Goal: Task Accomplishment & Management: Use online tool/utility

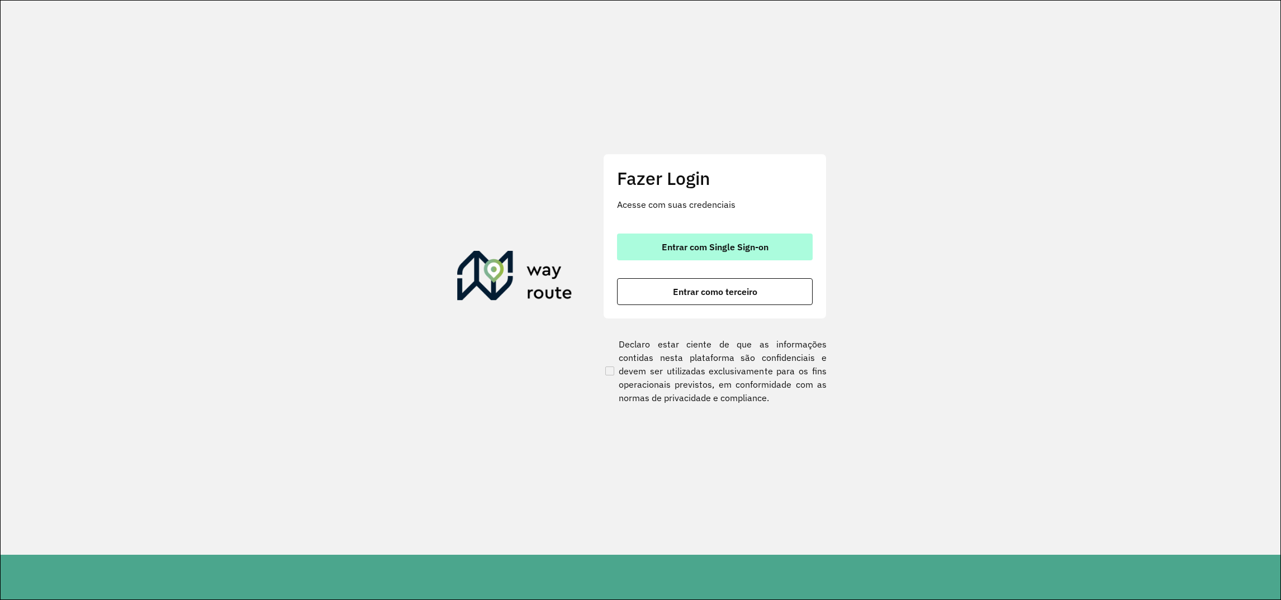
click at [702, 254] on button "Entrar com Single Sign-on" at bounding box center [715, 247] width 196 height 27
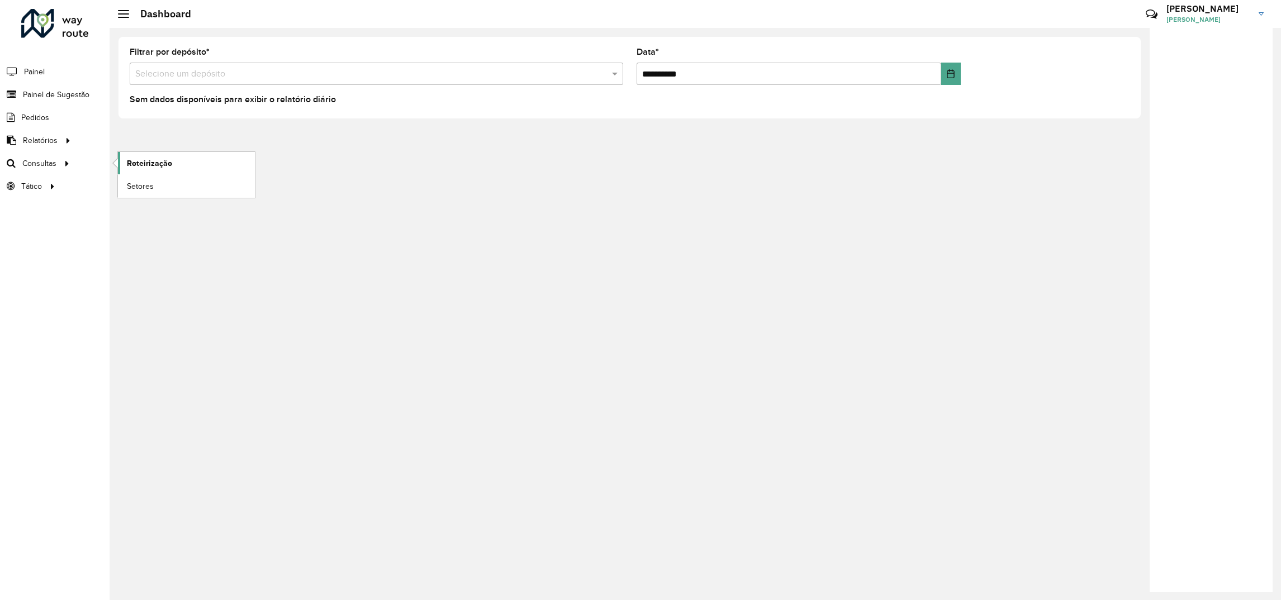
click at [132, 160] on span "Roteirização" at bounding box center [149, 164] width 45 height 12
click at [48, 90] on span "Painel de Sugestão" at bounding box center [58, 95] width 70 height 12
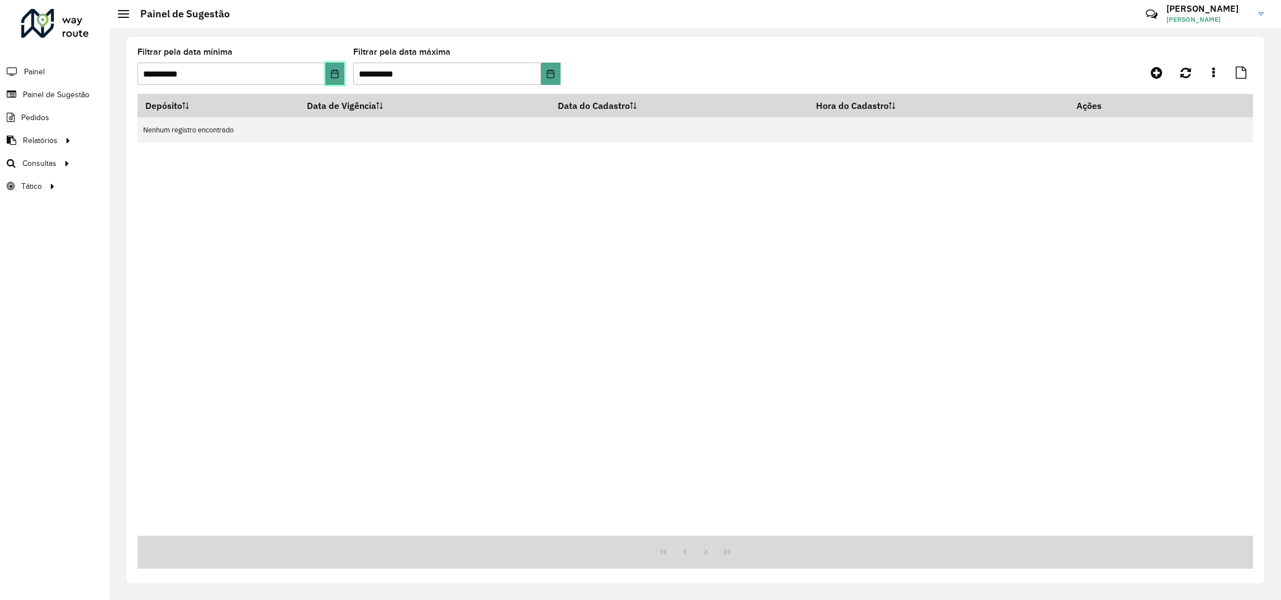
click at [333, 79] on button "Choose Date" at bounding box center [334, 74] width 19 height 22
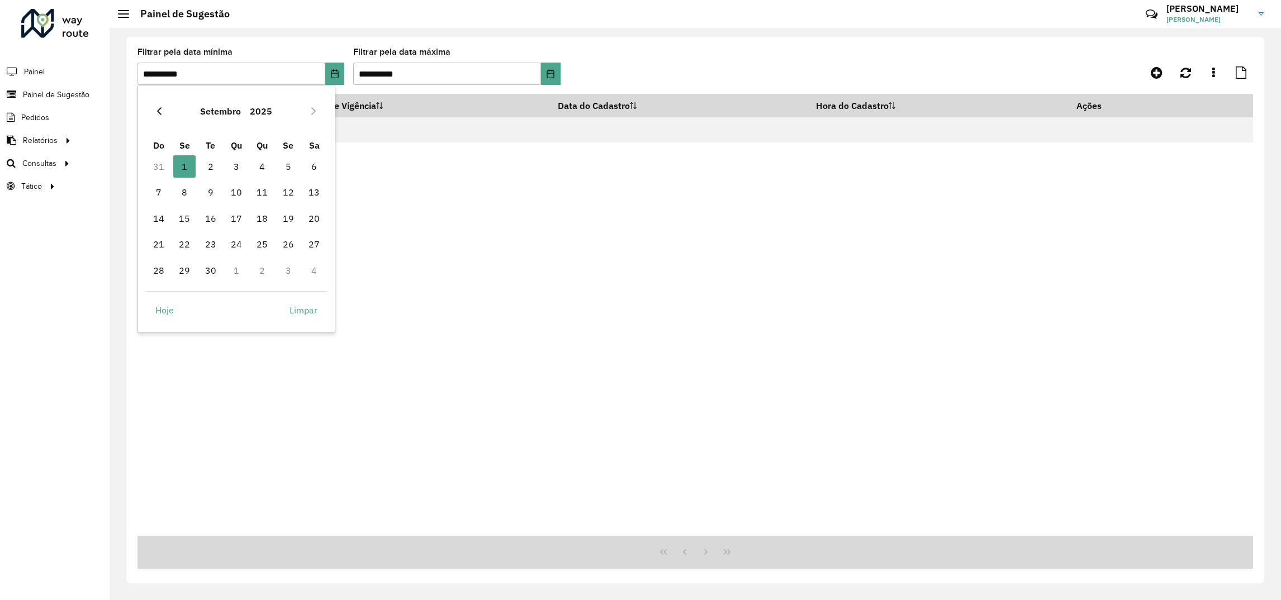
click at [157, 112] on icon "Previous Month" at bounding box center [159, 111] width 9 height 9
click at [319, 276] on span "30" at bounding box center [314, 270] width 22 height 22
type input "**********"
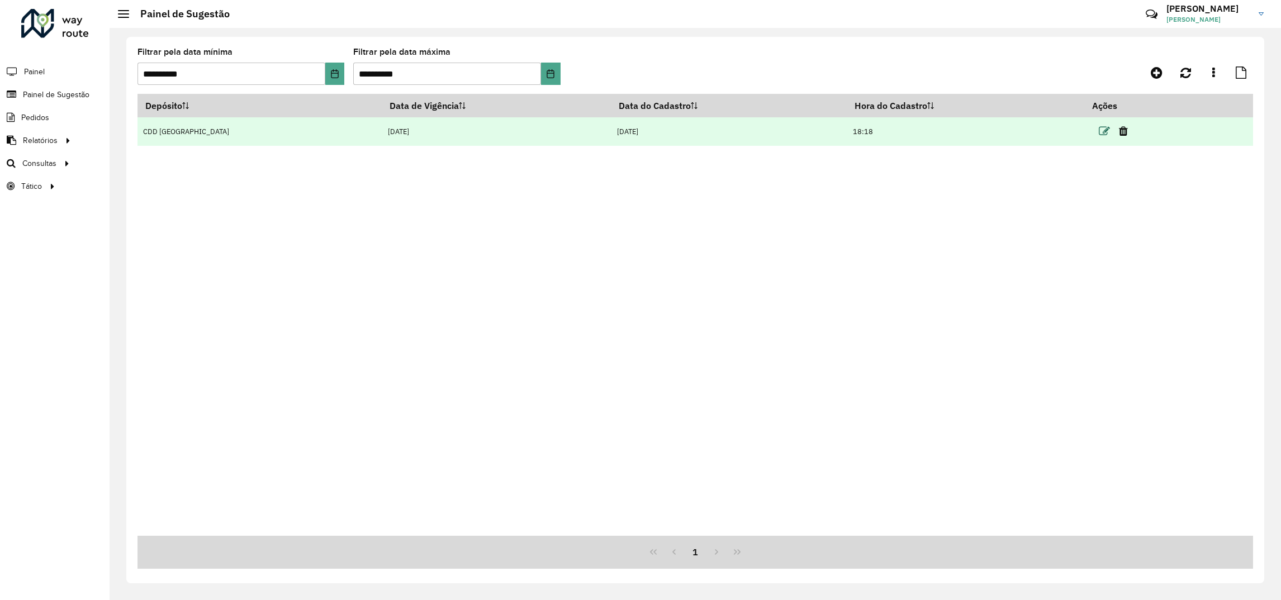
click at [1103, 132] on icon at bounding box center [1104, 131] width 11 height 11
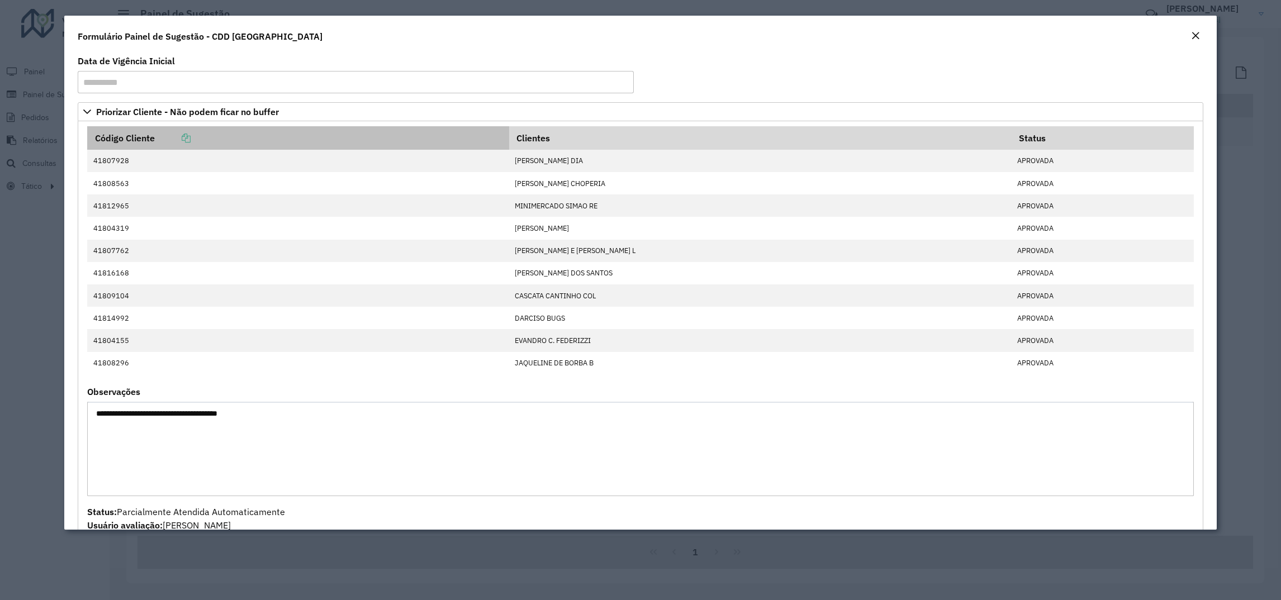
click at [179, 137] on link at bounding box center [173, 137] width 36 height 11
click at [187, 141] on icon at bounding box center [186, 138] width 9 height 9
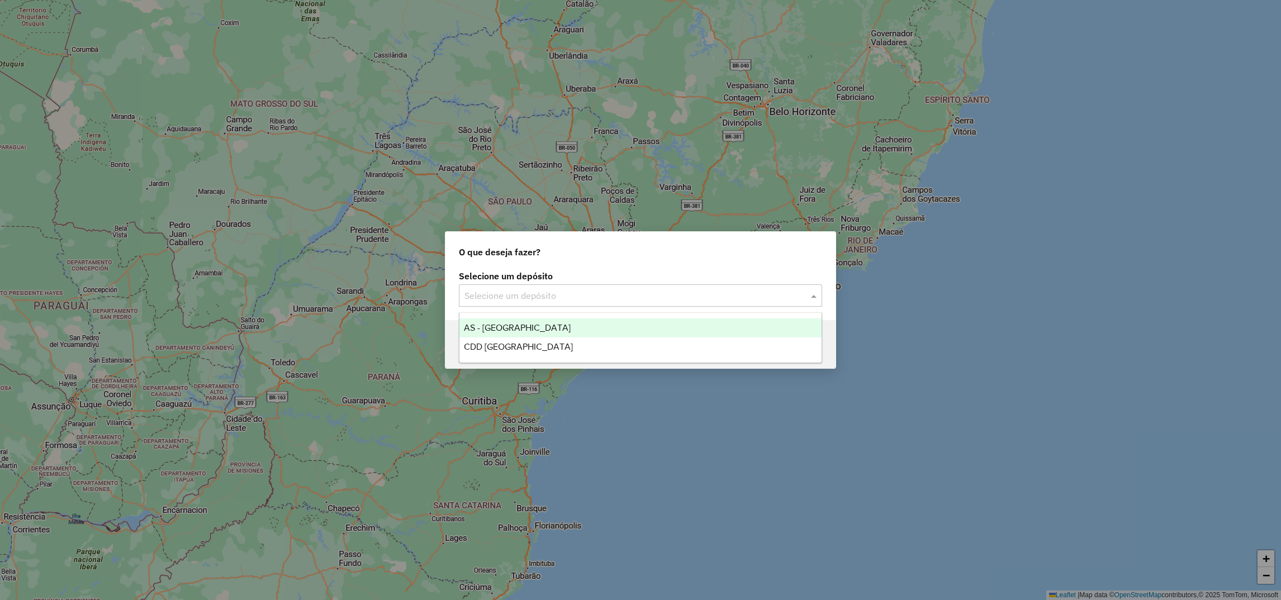
click at [549, 290] on input "text" at bounding box center [630, 296] width 330 height 13
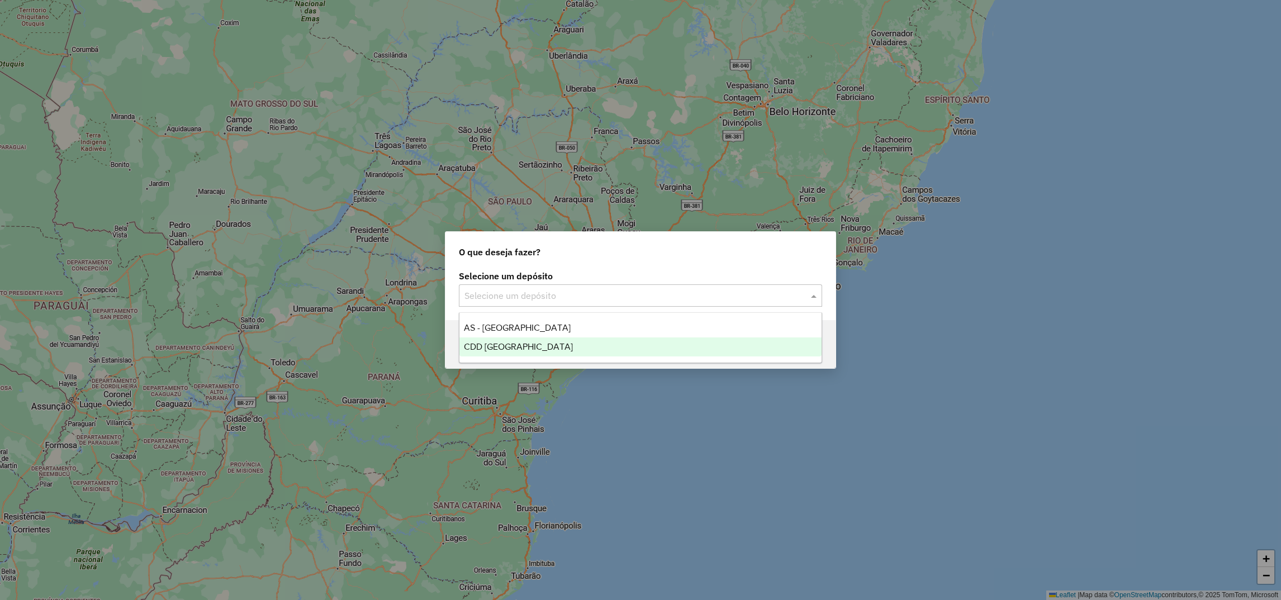
click at [495, 345] on span "CDD [GEOGRAPHIC_DATA]" at bounding box center [518, 347] width 109 height 10
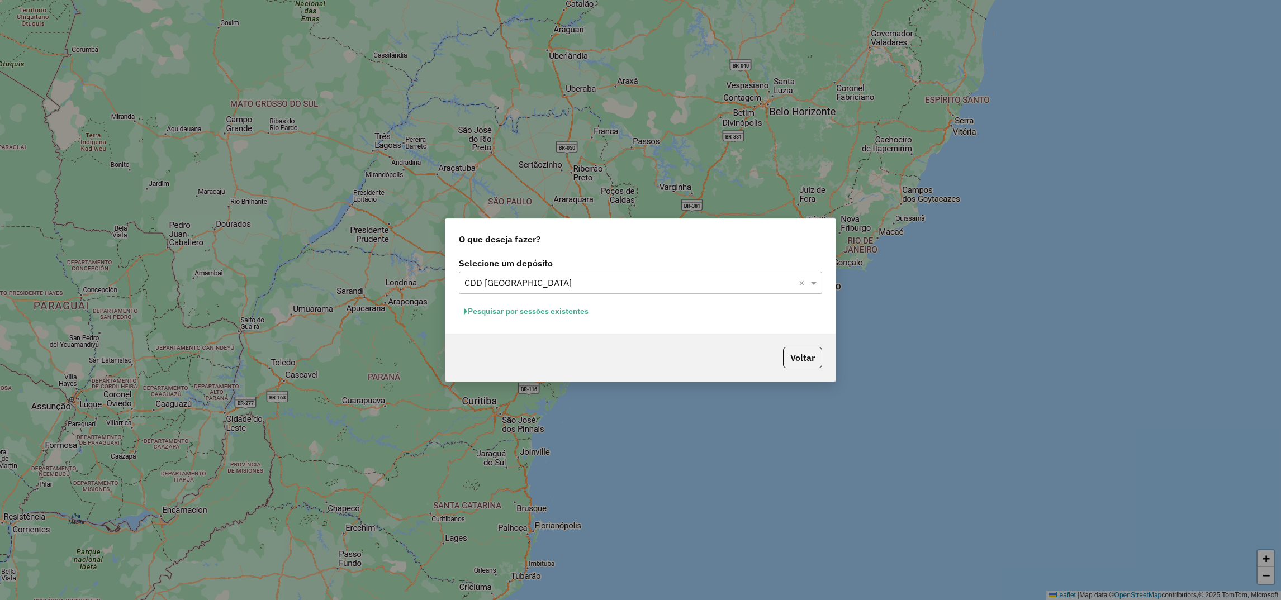
click at [497, 312] on button "Pesquisar por sessões existentes" at bounding box center [526, 311] width 135 height 17
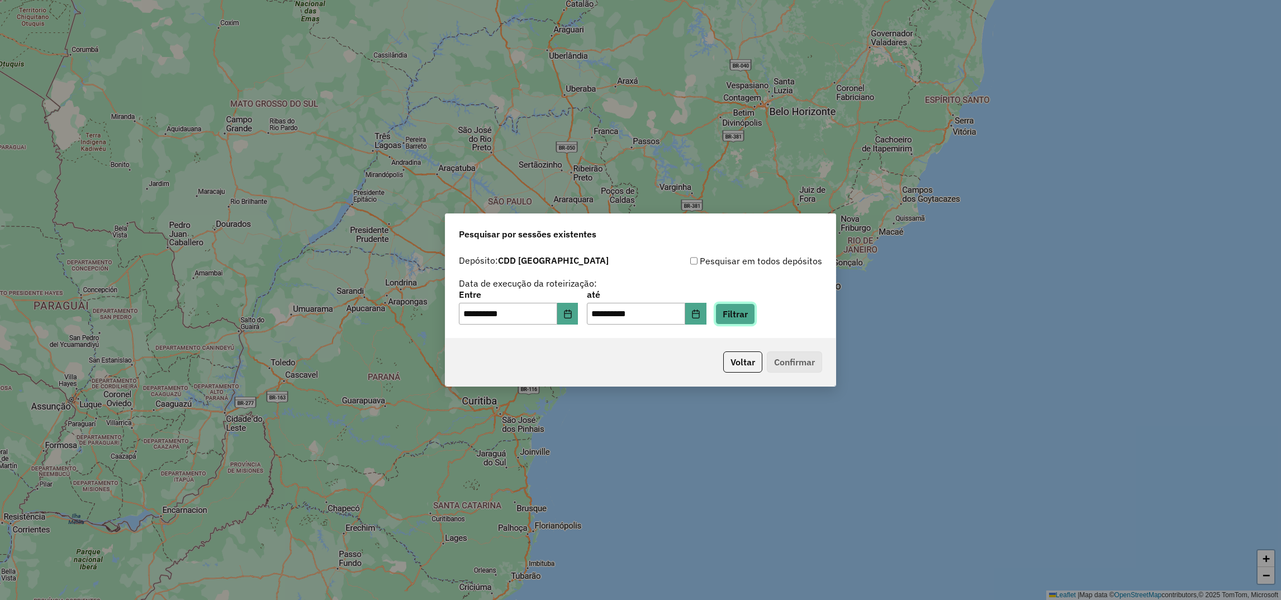
click at [755, 318] on button "Filtrar" at bounding box center [735, 314] width 40 height 21
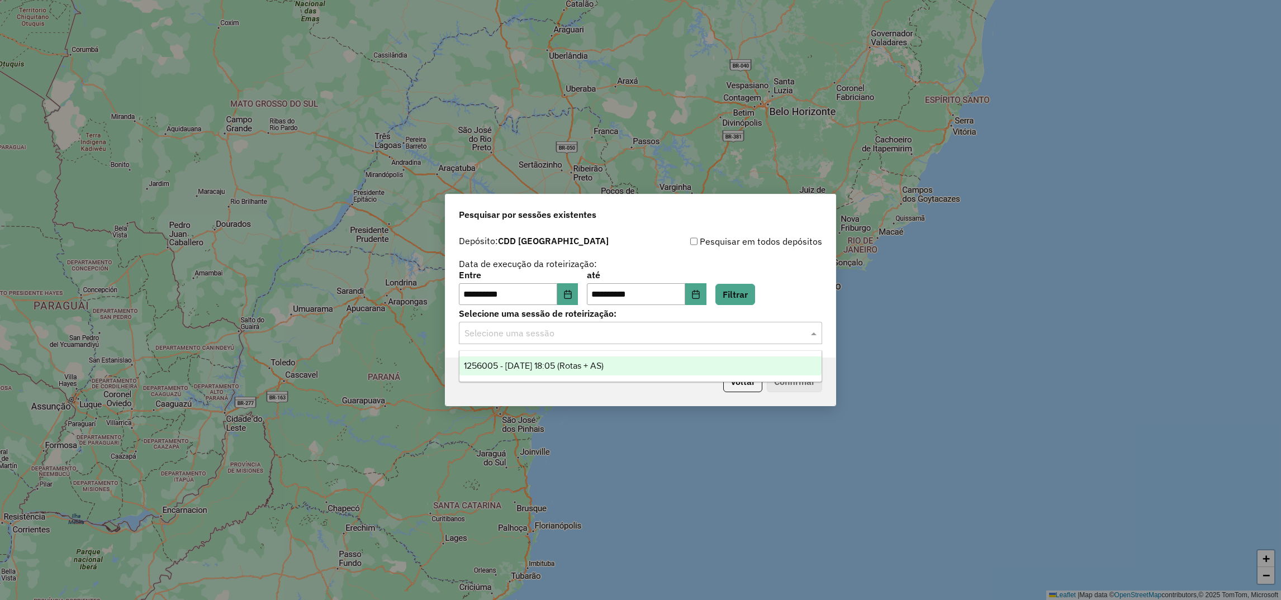
drag, startPoint x: 486, startPoint y: 331, endPoint x: 514, endPoint y: 362, distance: 41.5
click at [514, 362] on body "**********" at bounding box center [640, 300] width 1281 height 600
click at [514, 362] on div "Voltar Confirmar" at bounding box center [641, 382] width 390 height 48
click at [582, 327] on input "text" at bounding box center [630, 333] width 330 height 13
click at [564, 363] on span "1256005 - 30/08/2025 18:05 (Rotas + AS)" at bounding box center [534, 366] width 140 height 10
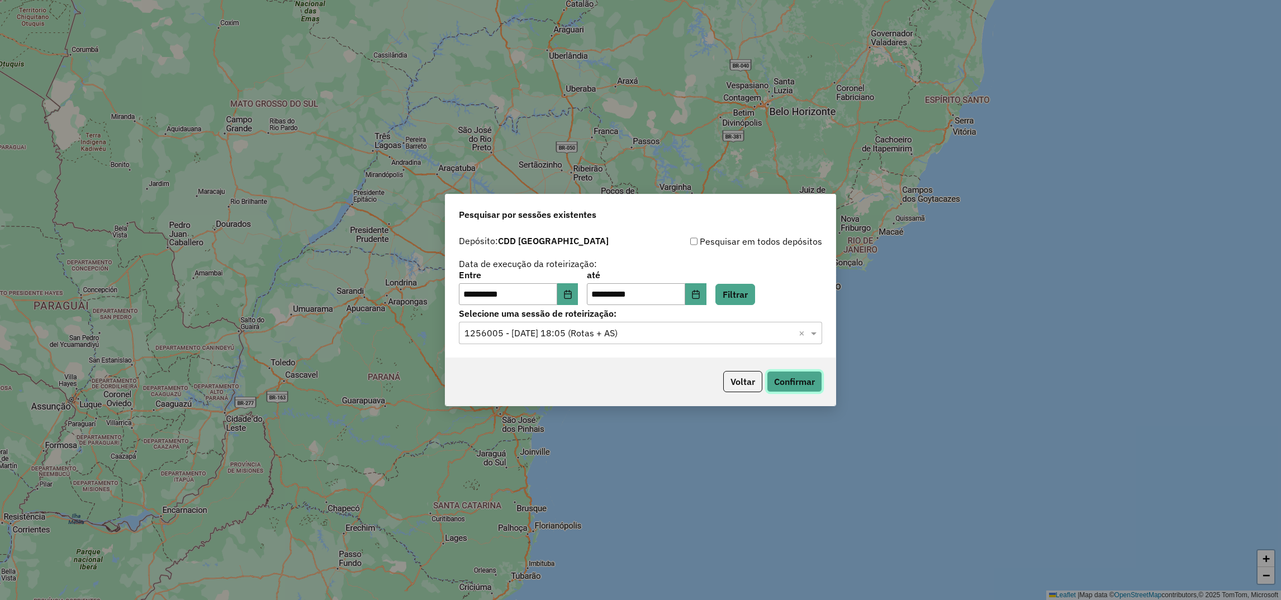
click at [800, 386] on button "Confirmar" at bounding box center [794, 381] width 55 height 21
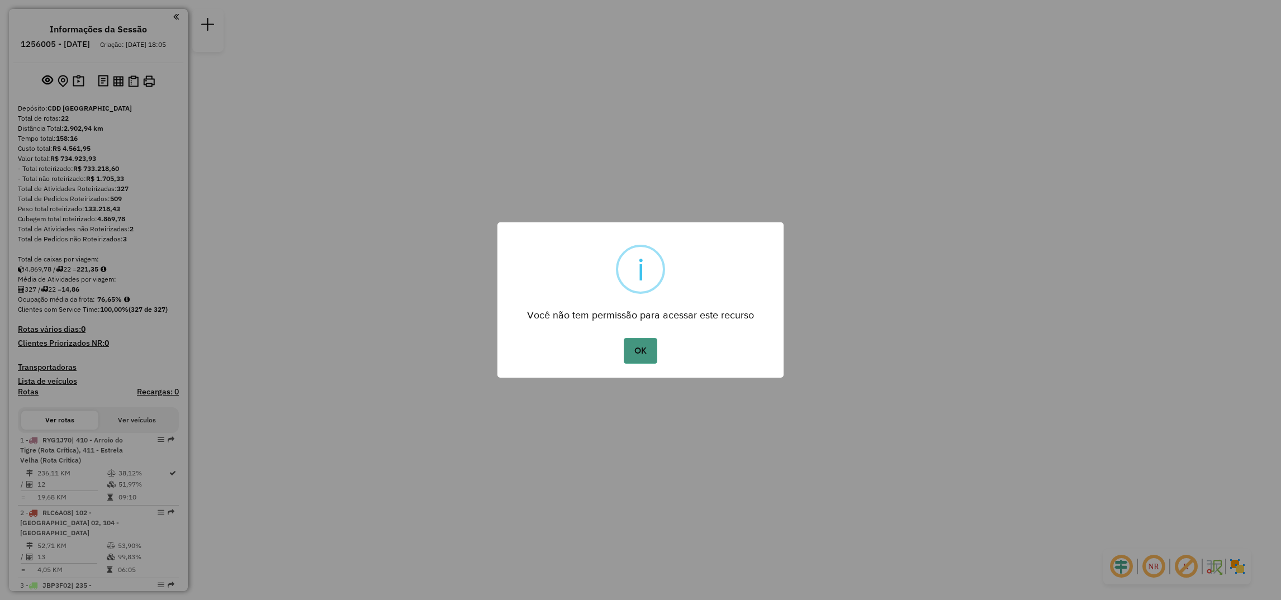
click at [652, 358] on button "OK" at bounding box center [640, 351] width 33 height 26
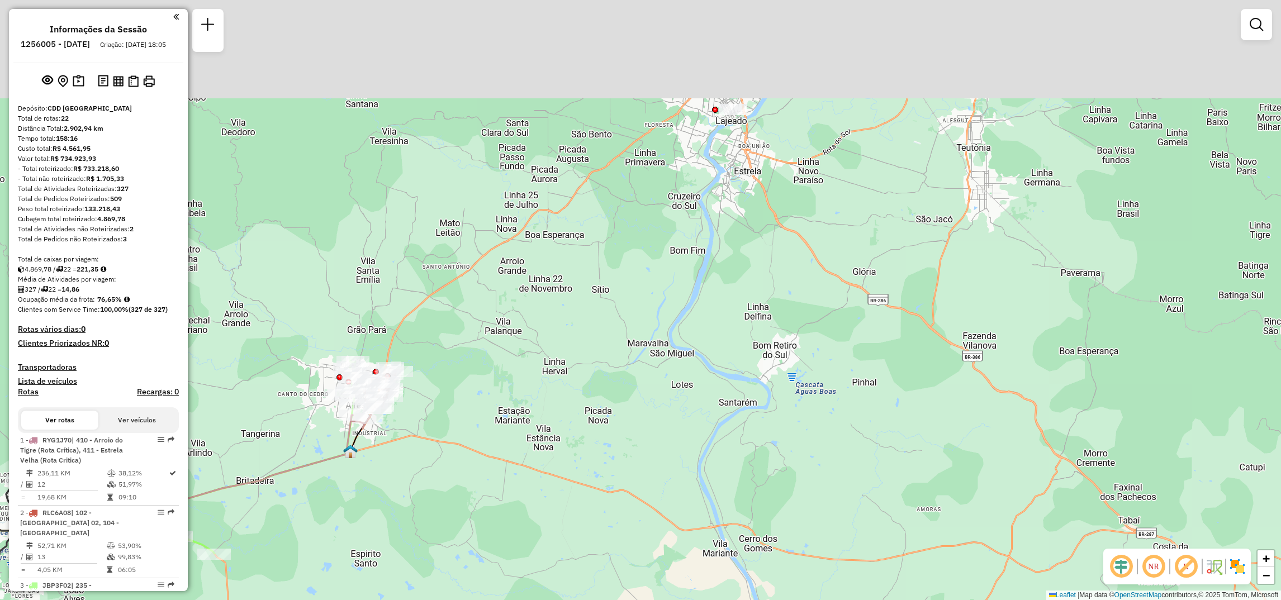
drag, startPoint x: 690, startPoint y: 165, endPoint x: 693, endPoint y: 366, distance: 200.7
click at [695, 367] on div "Janela de atendimento Grade de atendimento Capacidade Transportadoras Veículos …" at bounding box center [640, 300] width 1281 height 600
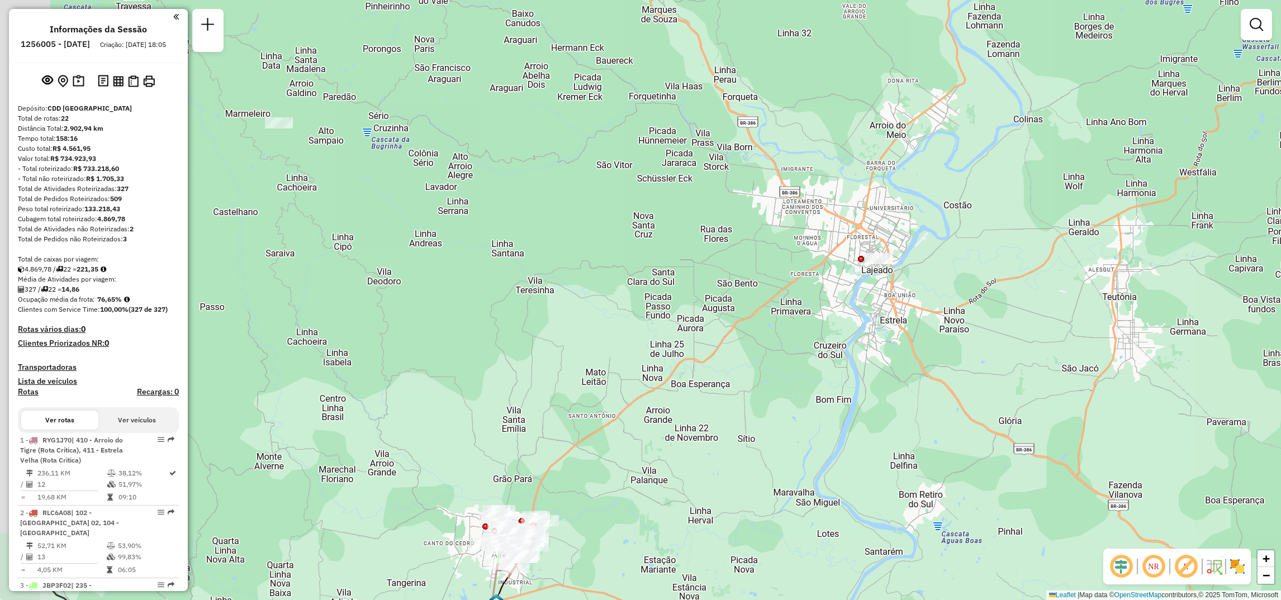
drag, startPoint x: 584, startPoint y: 220, endPoint x: 780, endPoint y: 393, distance: 261.4
click at [780, 393] on div "Janela de atendimento Grade de atendimento Capacidade Transportadoras Veículos …" at bounding box center [640, 300] width 1281 height 600
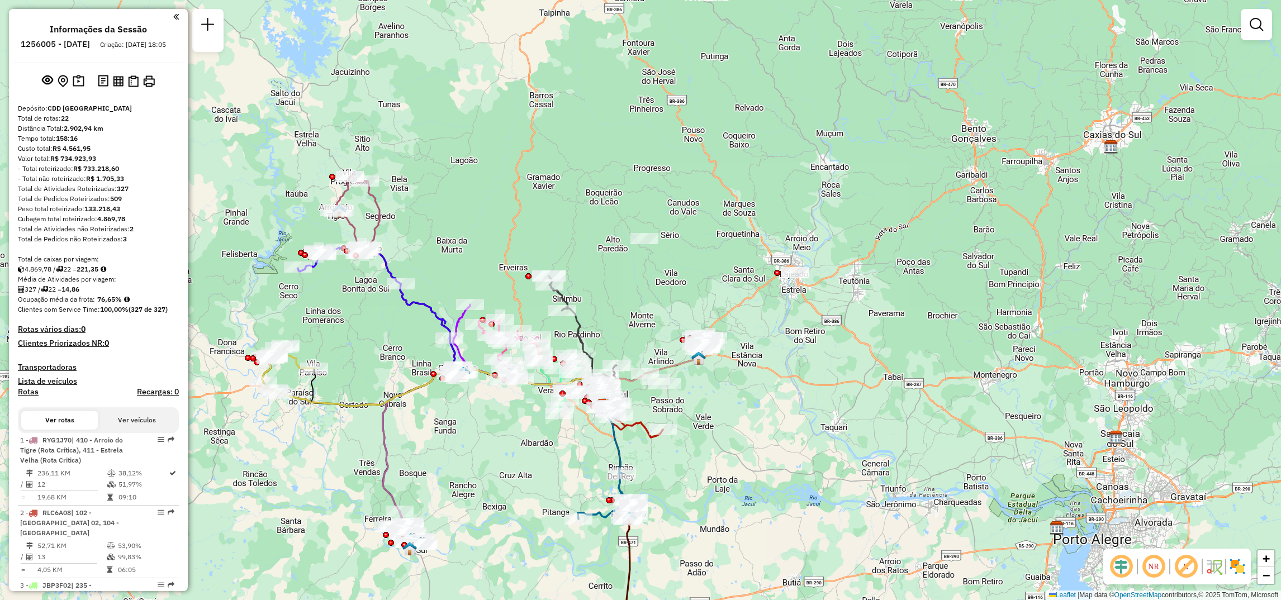
drag, startPoint x: 532, startPoint y: 414, endPoint x: 691, endPoint y: 438, distance: 161.0
click at [691, 438] on div "Janela de atendimento Grade de atendimento Capacidade Transportadoras Veículos …" at bounding box center [640, 300] width 1281 height 600
